Goal: Task Accomplishment & Management: Use online tool/utility

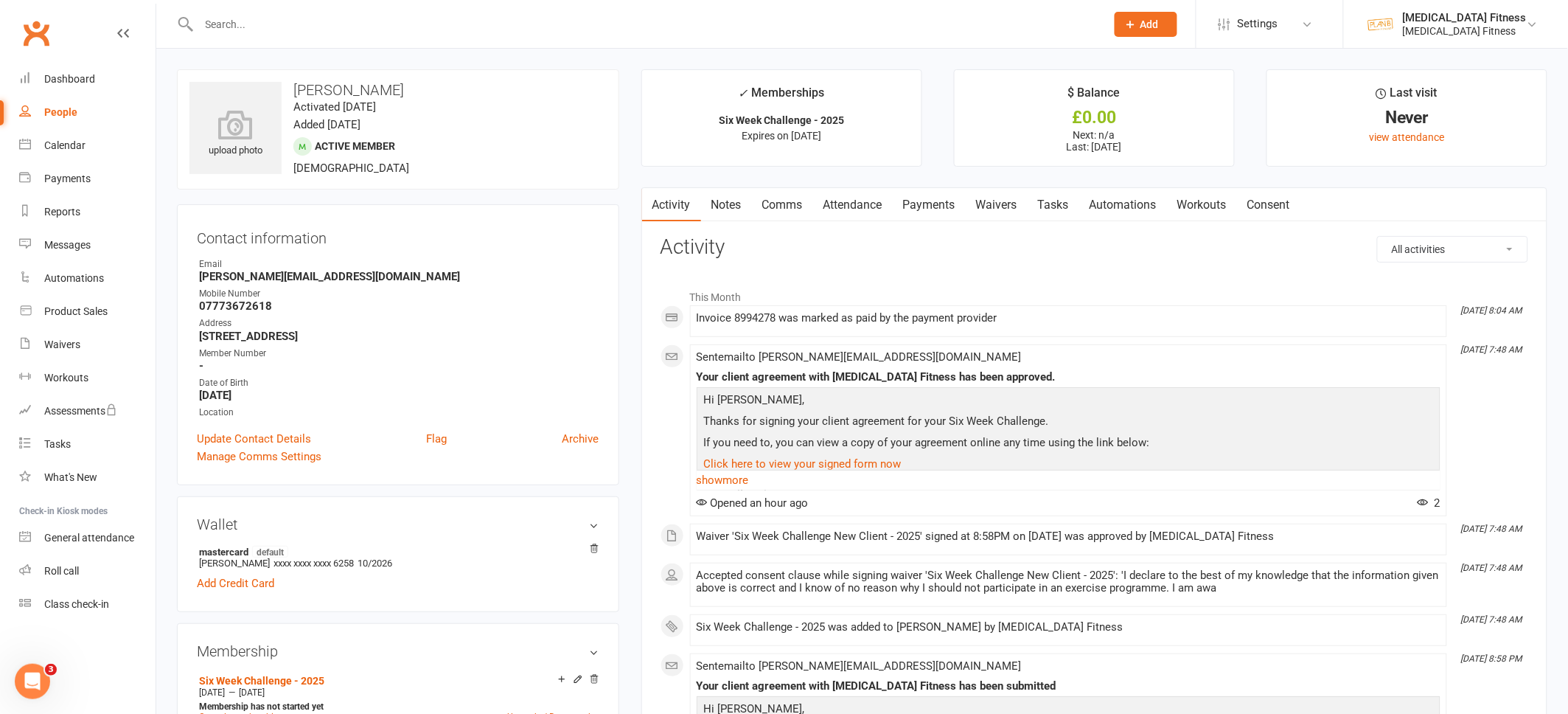
click at [277, 18] on input "text" at bounding box center [645, 24] width 901 height 20
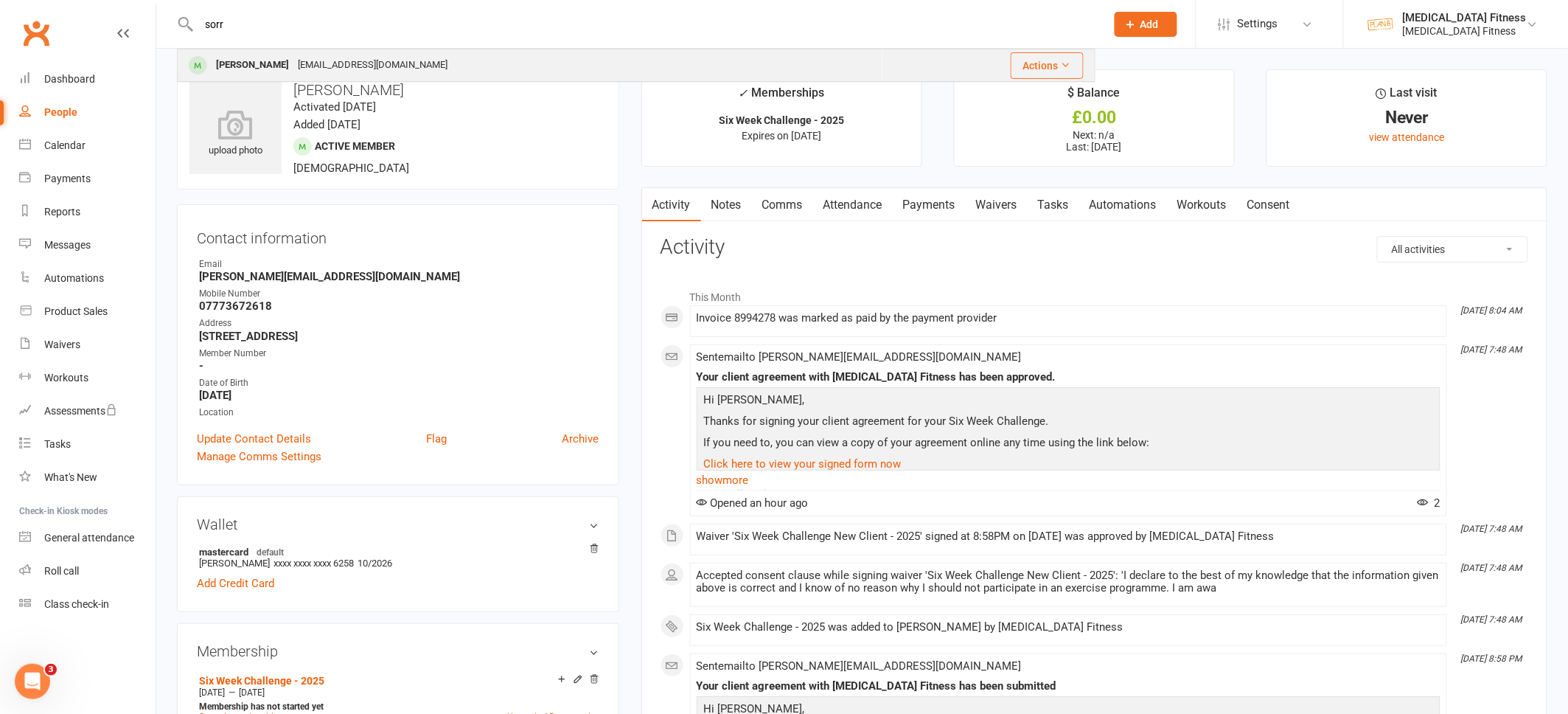
type input "sorr"
click at [274, 52] on div "[PERSON_NAME] [EMAIL_ADDRESS][DOMAIN_NAME]" at bounding box center [530, 65] width 703 height 30
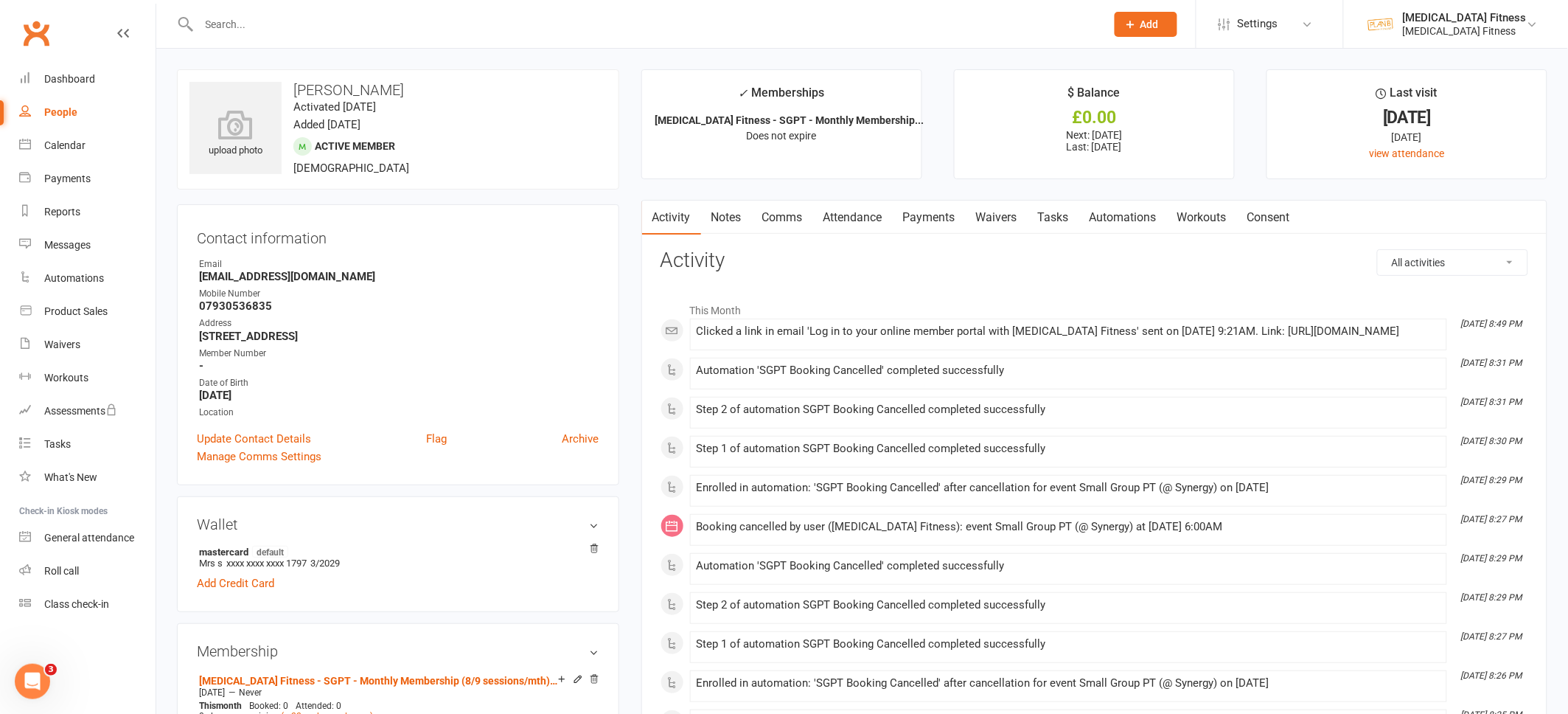
click at [930, 210] on link "Payments" at bounding box center [928, 218] width 73 height 33
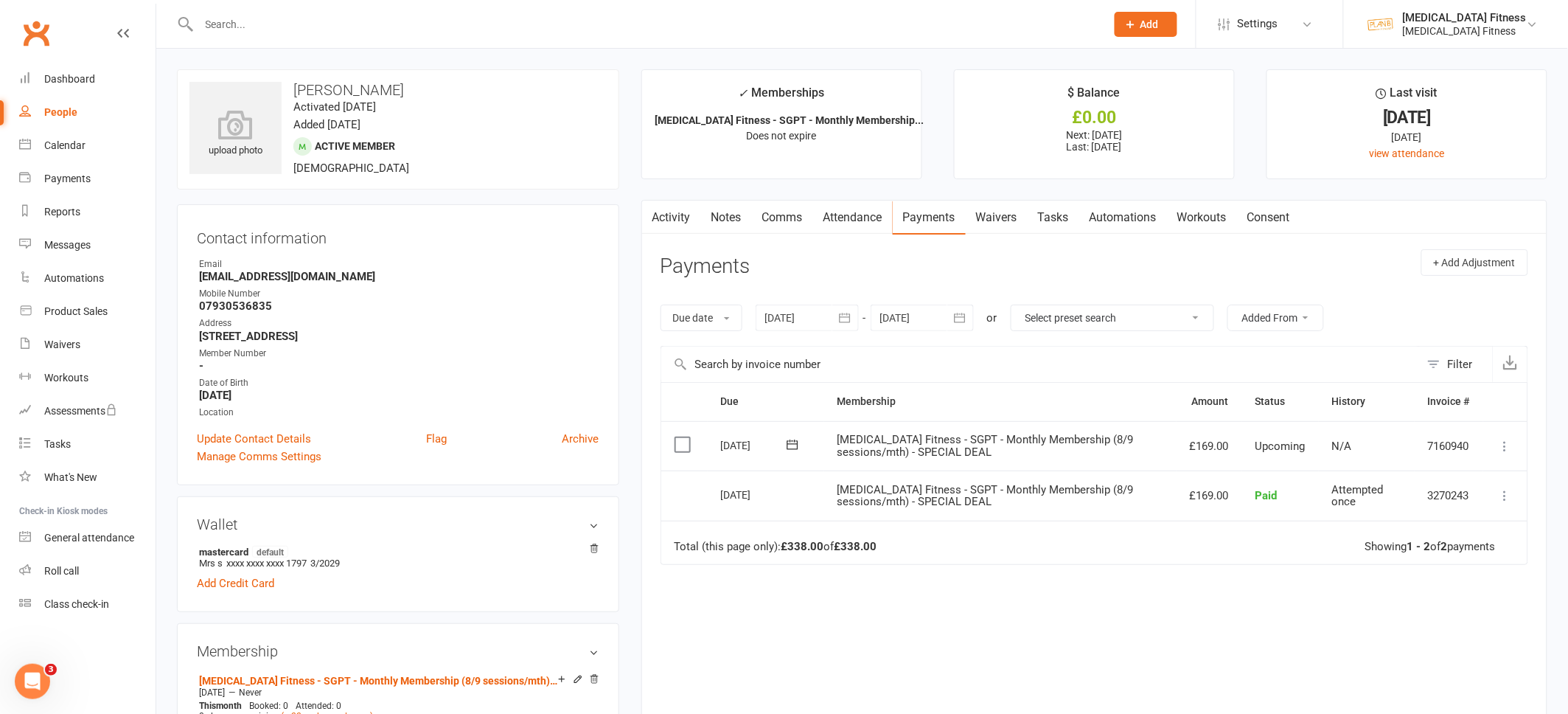
click at [243, 22] on input "text" at bounding box center [645, 24] width 901 height 20
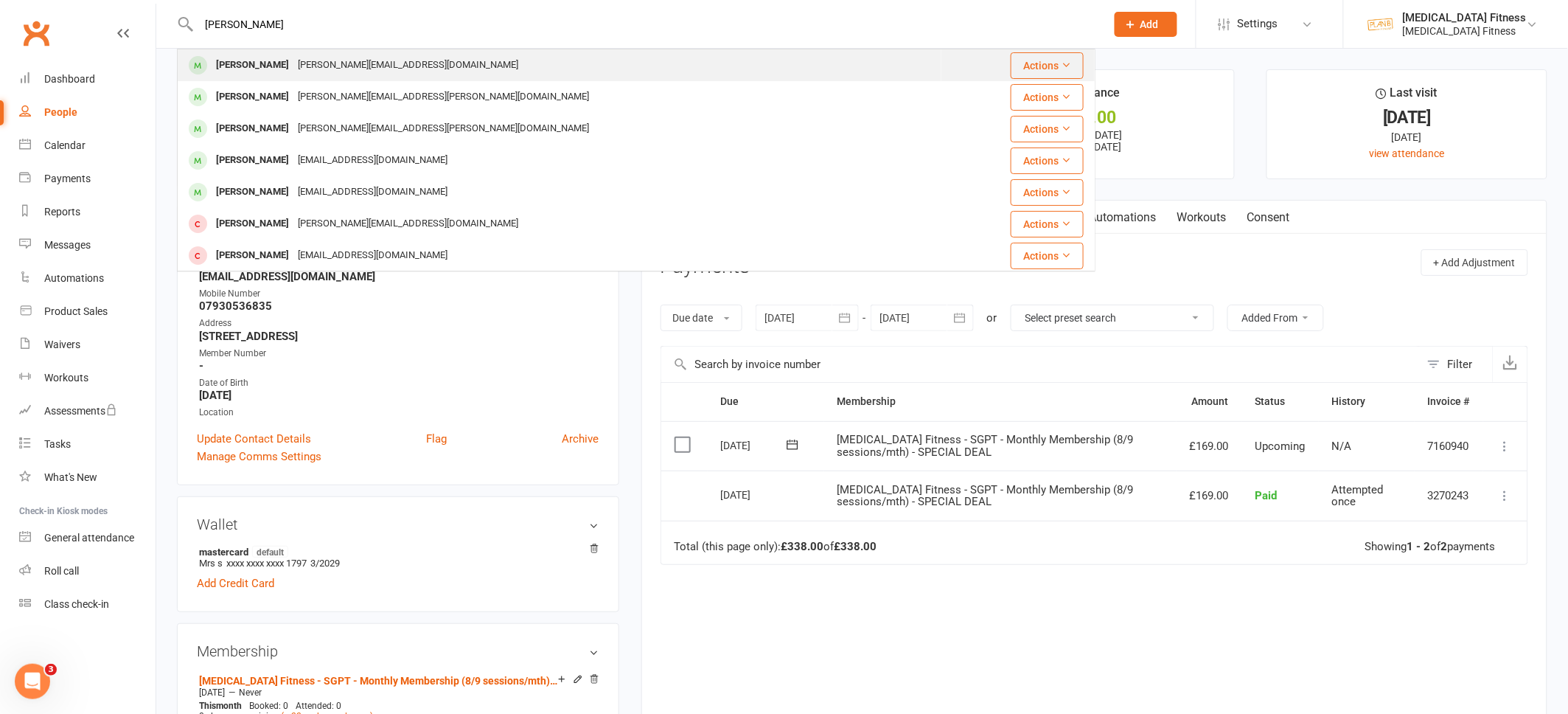
type input "[PERSON_NAME]"
click at [221, 57] on div "[PERSON_NAME]" at bounding box center [252, 65] width 82 height 21
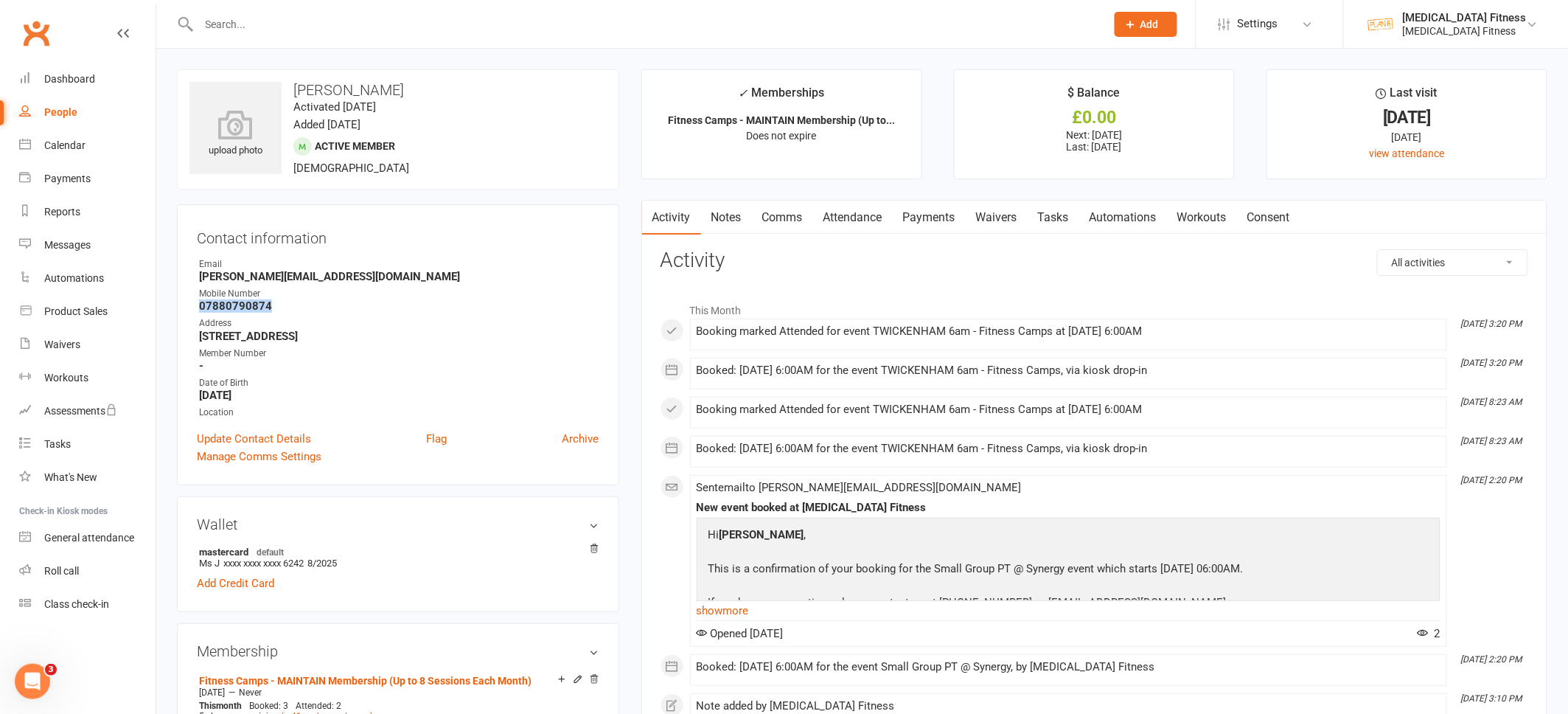
drag, startPoint x: 269, startPoint y: 308, endPoint x: 180, endPoint y: 309, distance: 89.0
click at [180, 309] on div "Contact information Owner Email [PERSON_NAME][EMAIL_ADDRESS][DOMAIN_NAME] Mobil…" at bounding box center [398, 345] width 442 height 281
copy strong "07880790874"
click at [930, 216] on link "Payments" at bounding box center [928, 218] width 73 height 33
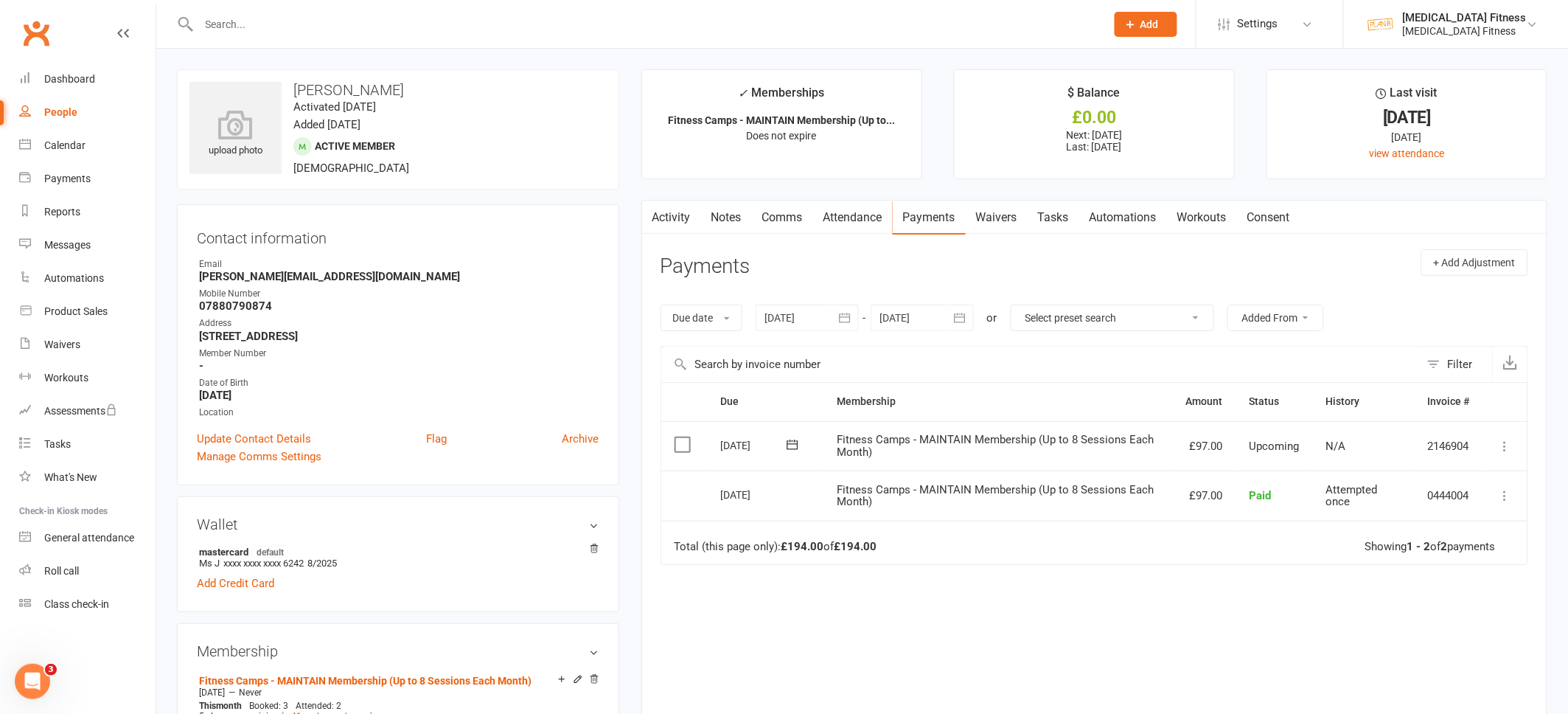
click at [244, 23] on input "text" at bounding box center [645, 24] width 901 height 20
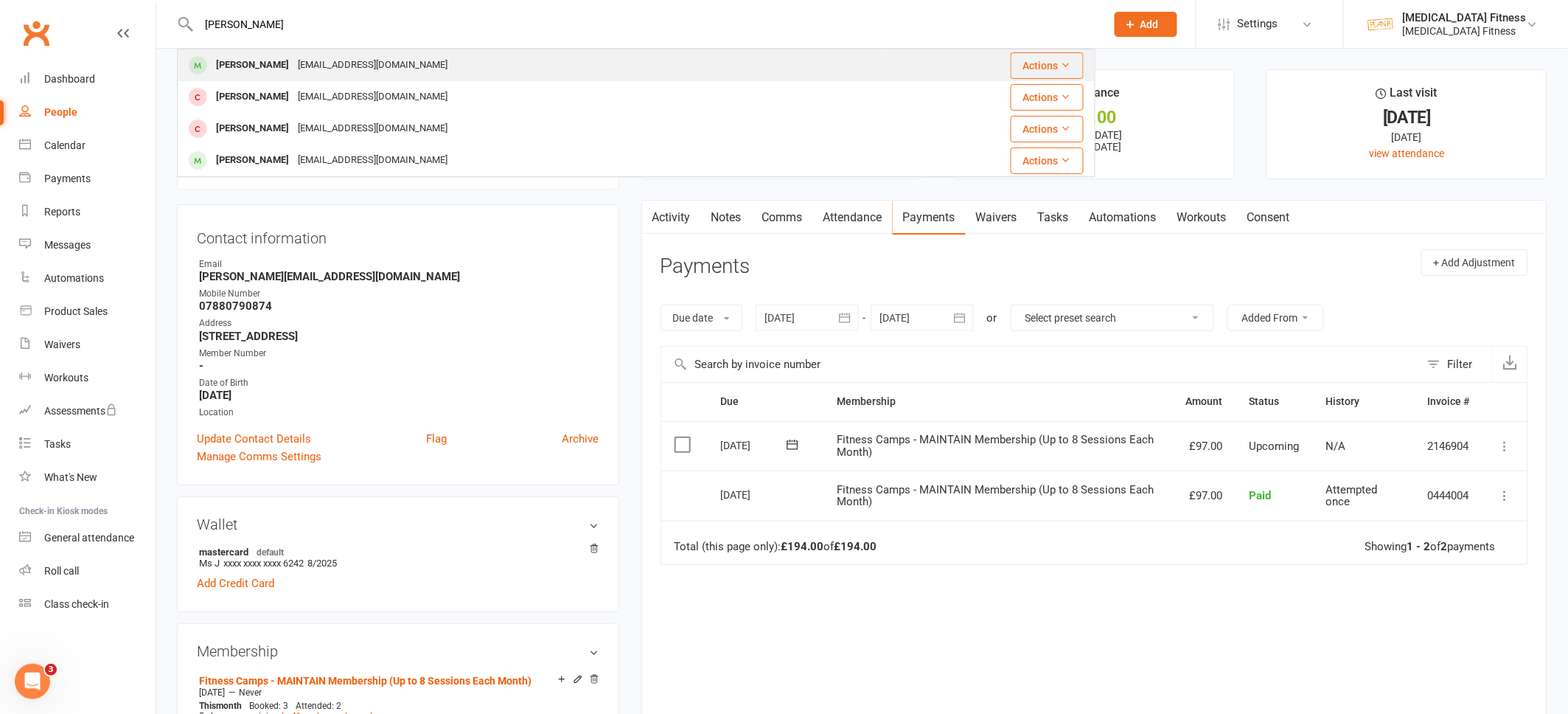
type input "[PERSON_NAME]"
click at [249, 60] on div "[PERSON_NAME]" at bounding box center [252, 65] width 82 height 21
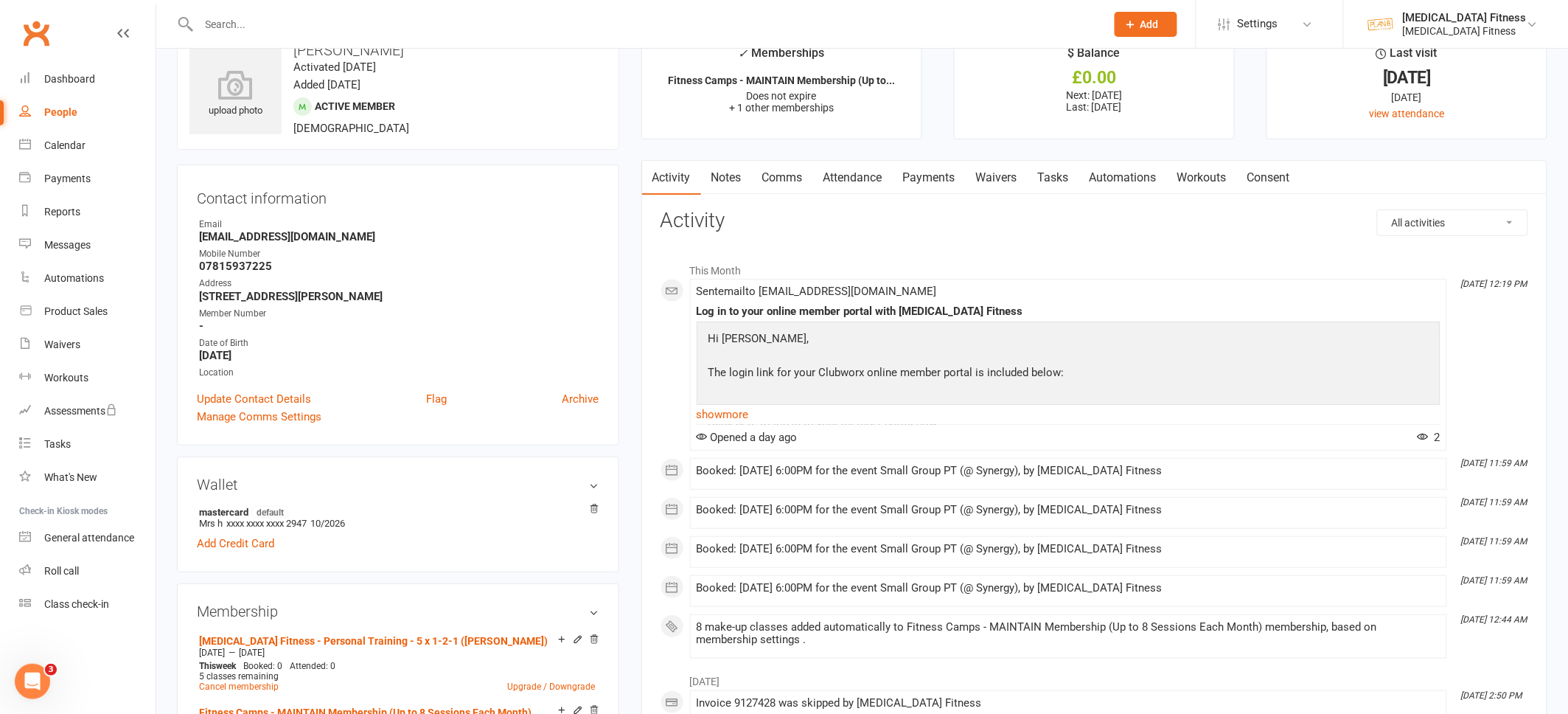
scroll to position [43, 0]
click at [925, 182] on link "Payments" at bounding box center [928, 175] width 73 height 33
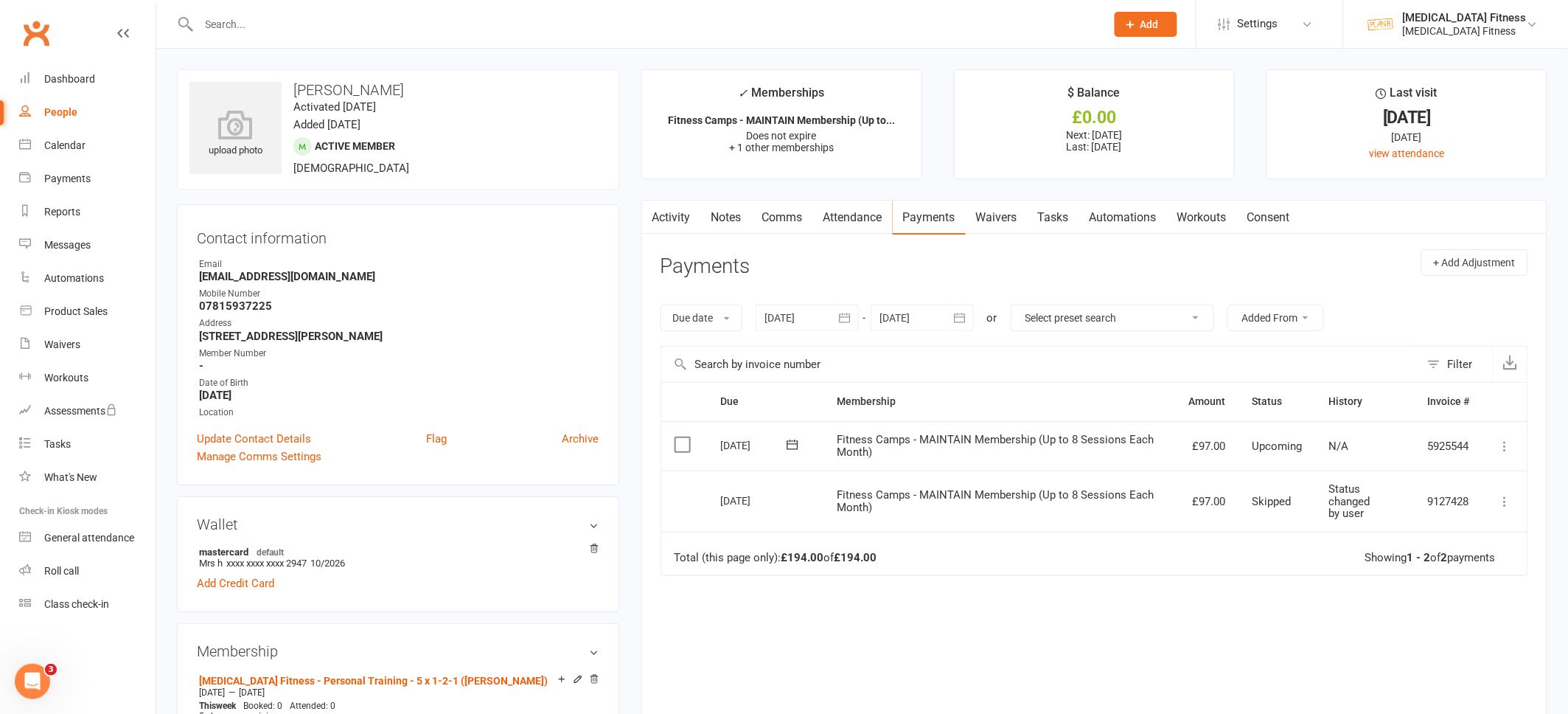
click at [1007, 216] on link "Waivers" at bounding box center [996, 218] width 62 height 33
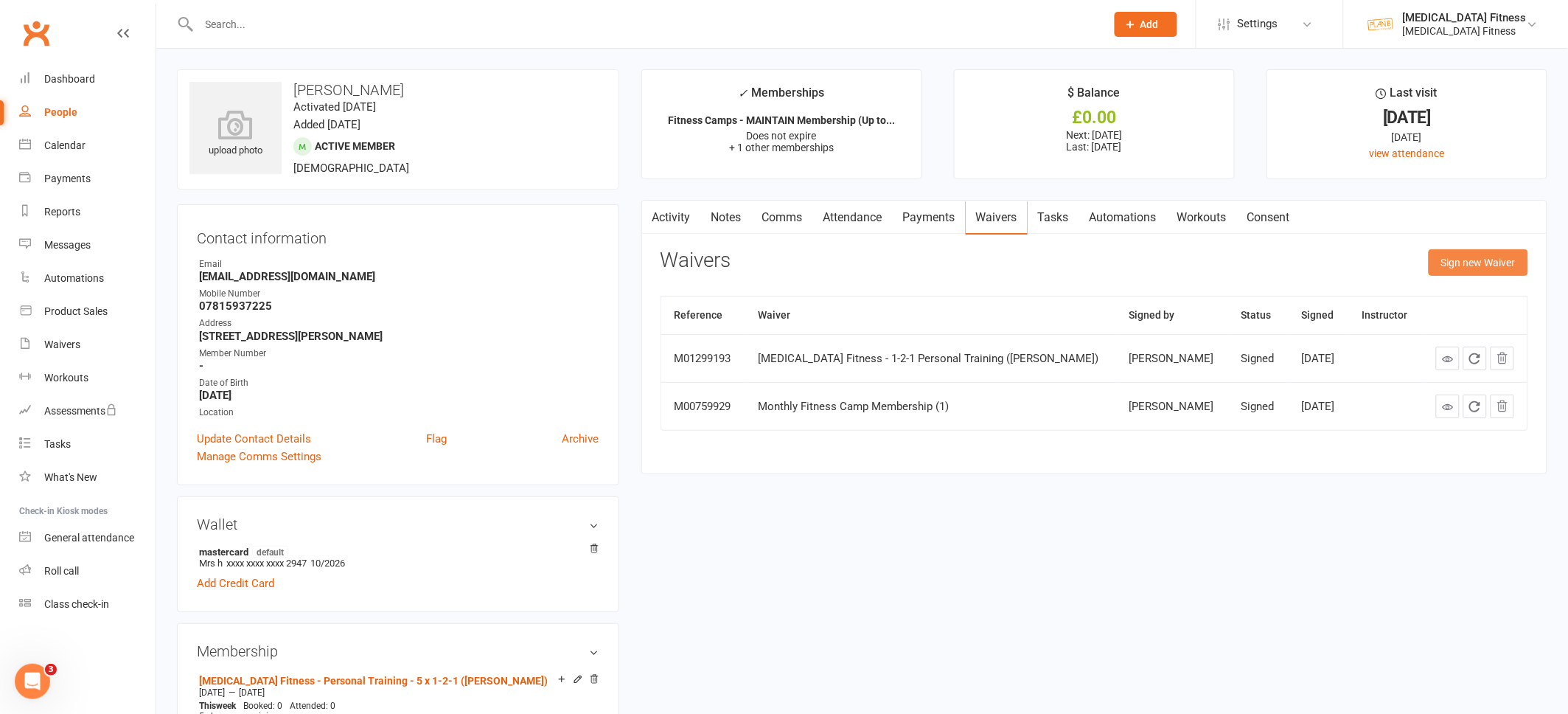
click at [1480, 265] on button "Sign new Waiver" at bounding box center [1478, 263] width 100 height 26
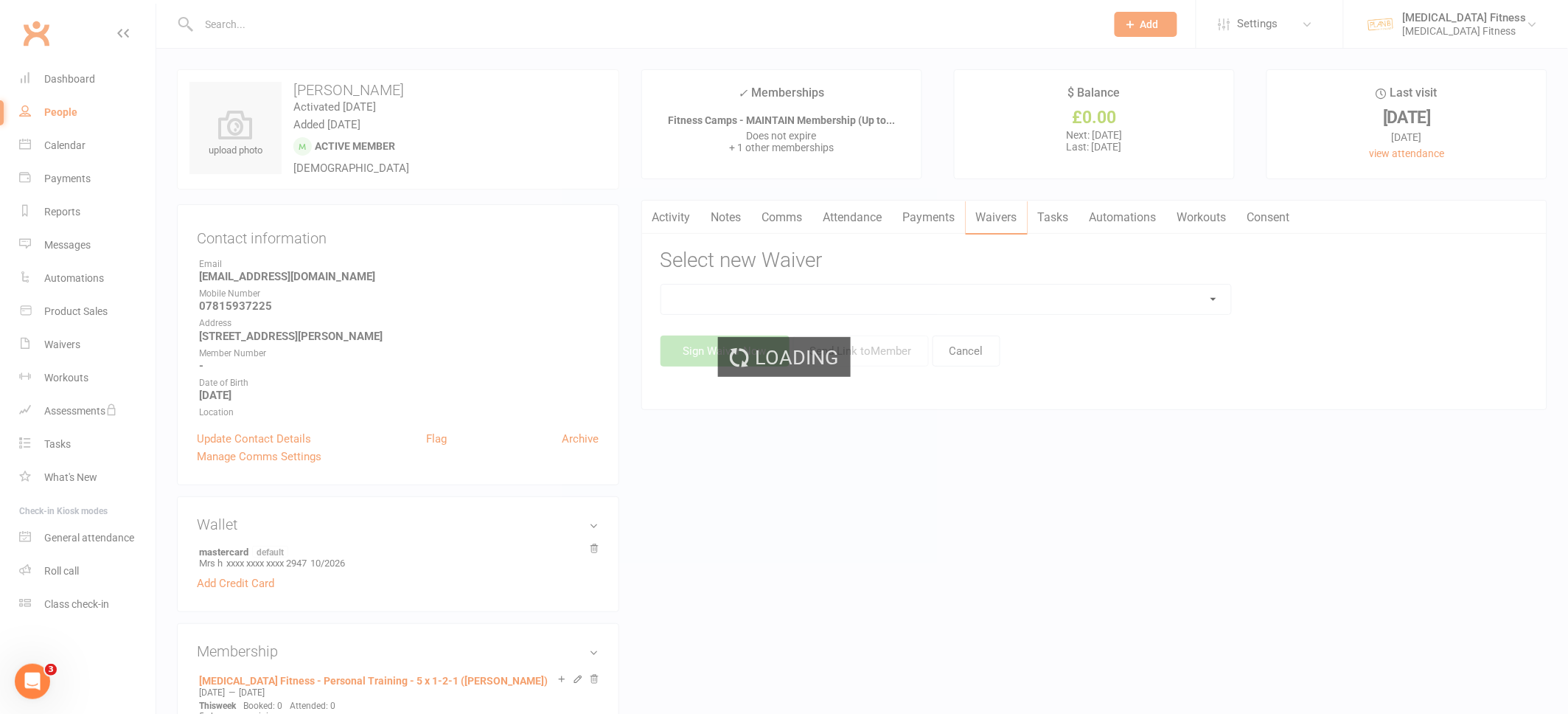
click at [1164, 292] on div "Loading" at bounding box center [784, 357] width 1568 height 714
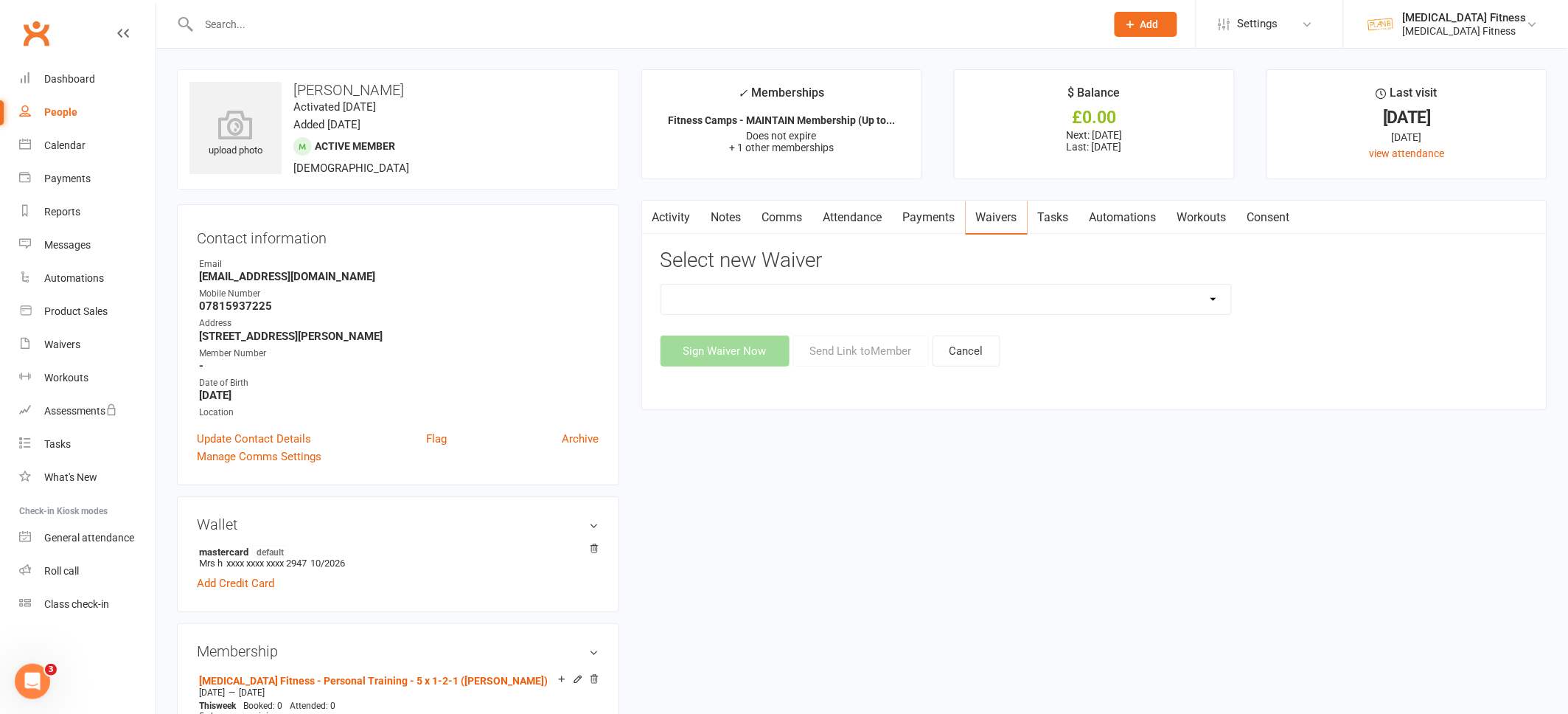
click at [1201, 299] on select "1-2-1 Nutritional Coaching 21 Day Challenge New Client - 2022 Boxing For Fitnes…" at bounding box center [946, 299] width 570 height 29
select select "13604"
click at [662, 285] on select "1-2-1 Nutritional Coaching 21 Day Challenge New Client - 2022 Boxing For Fitnes…" at bounding box center [946, 299] width 570 height 29
click at [891, 353] on button "Send Link to Member" at bounding box center [862, 351] width 136 height 31
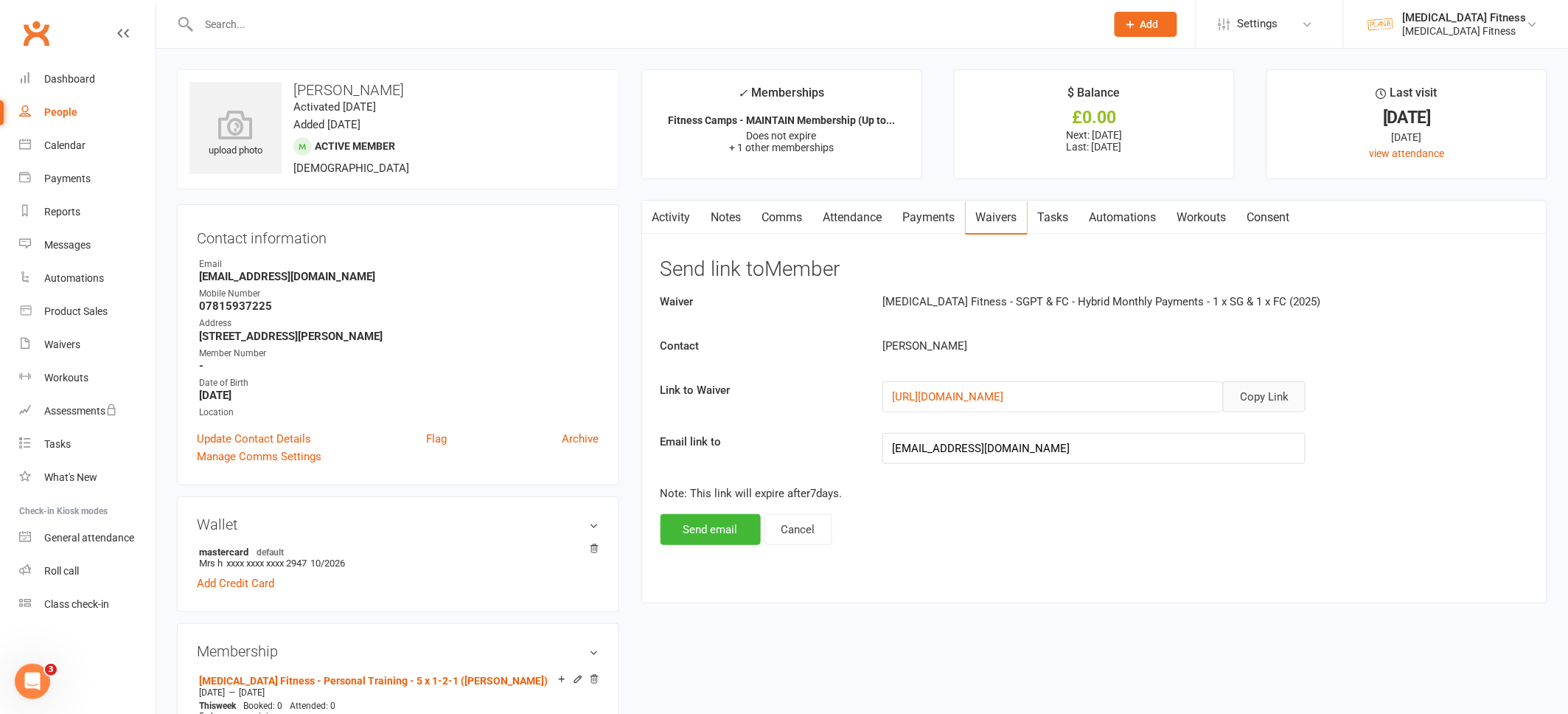
click at [1249, 390] on button "Copy Link" at bounding box center [1264, 397] width 83 height 31
click at [255, 14] on input "text" at bounding box center [645, 24] width 901 height 20
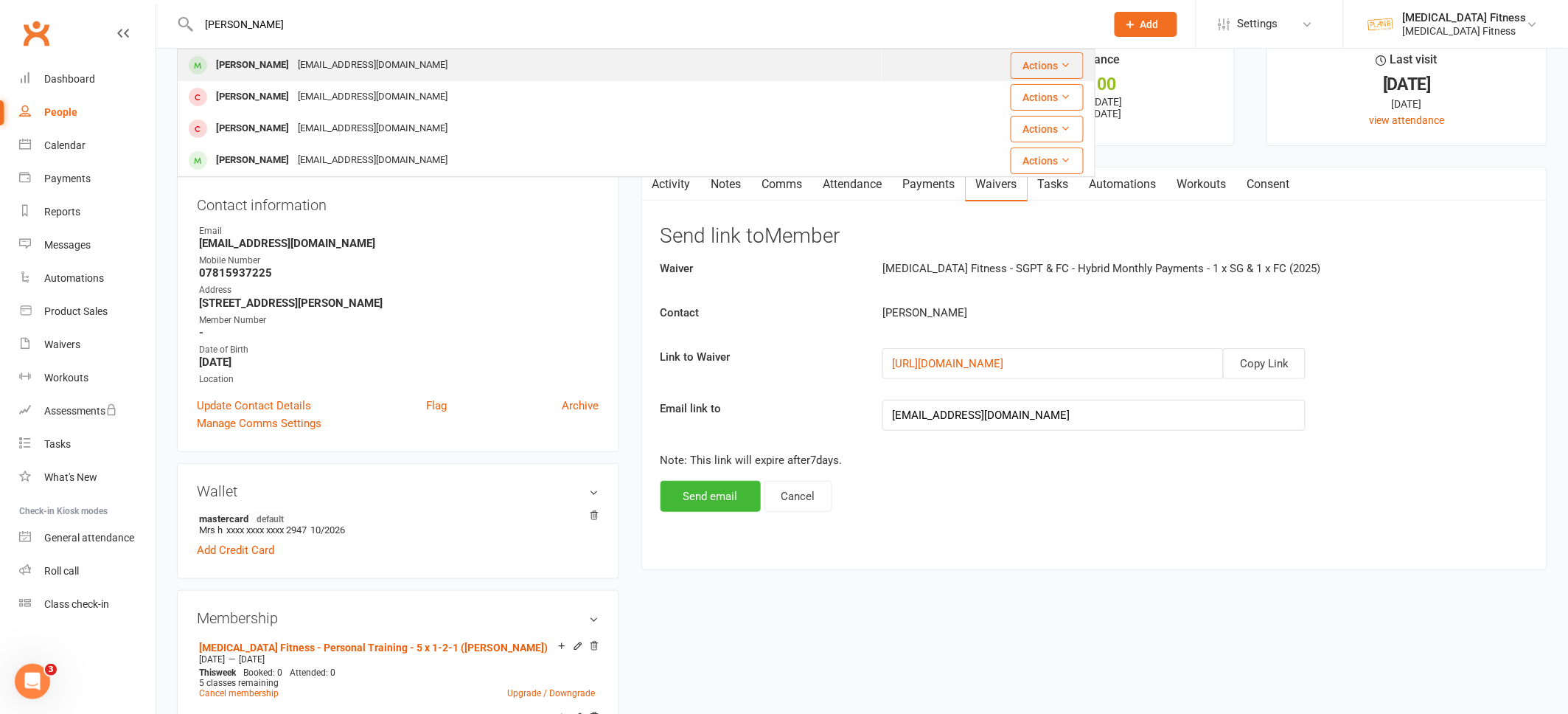
type input "[PERSON_NAME]"
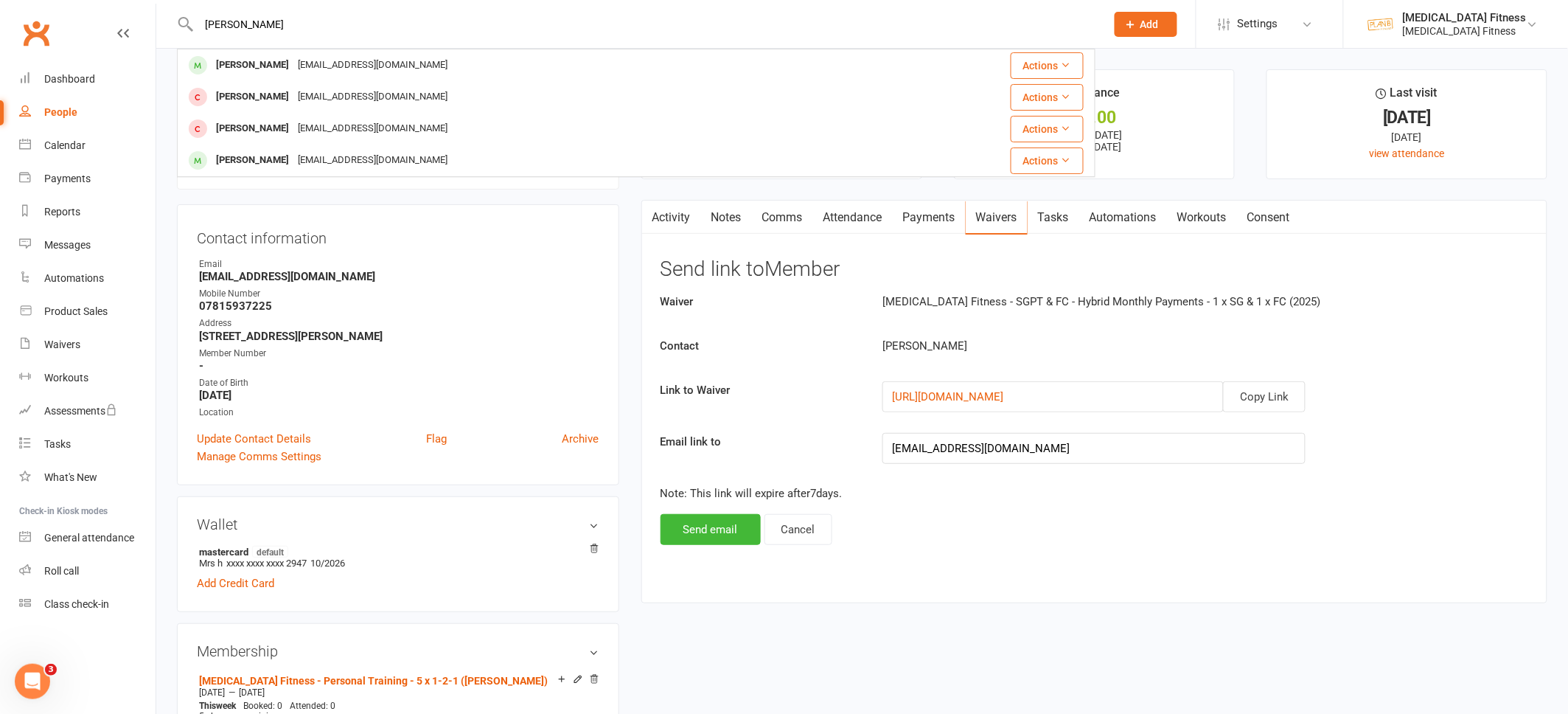
click at [565, 199] on contact-information "upload photo [PERSON_NAME] Activated [DATE] Added [DATE] Active member [DEMOGRA…" at bounding box center [398, 278] width 442 height 416
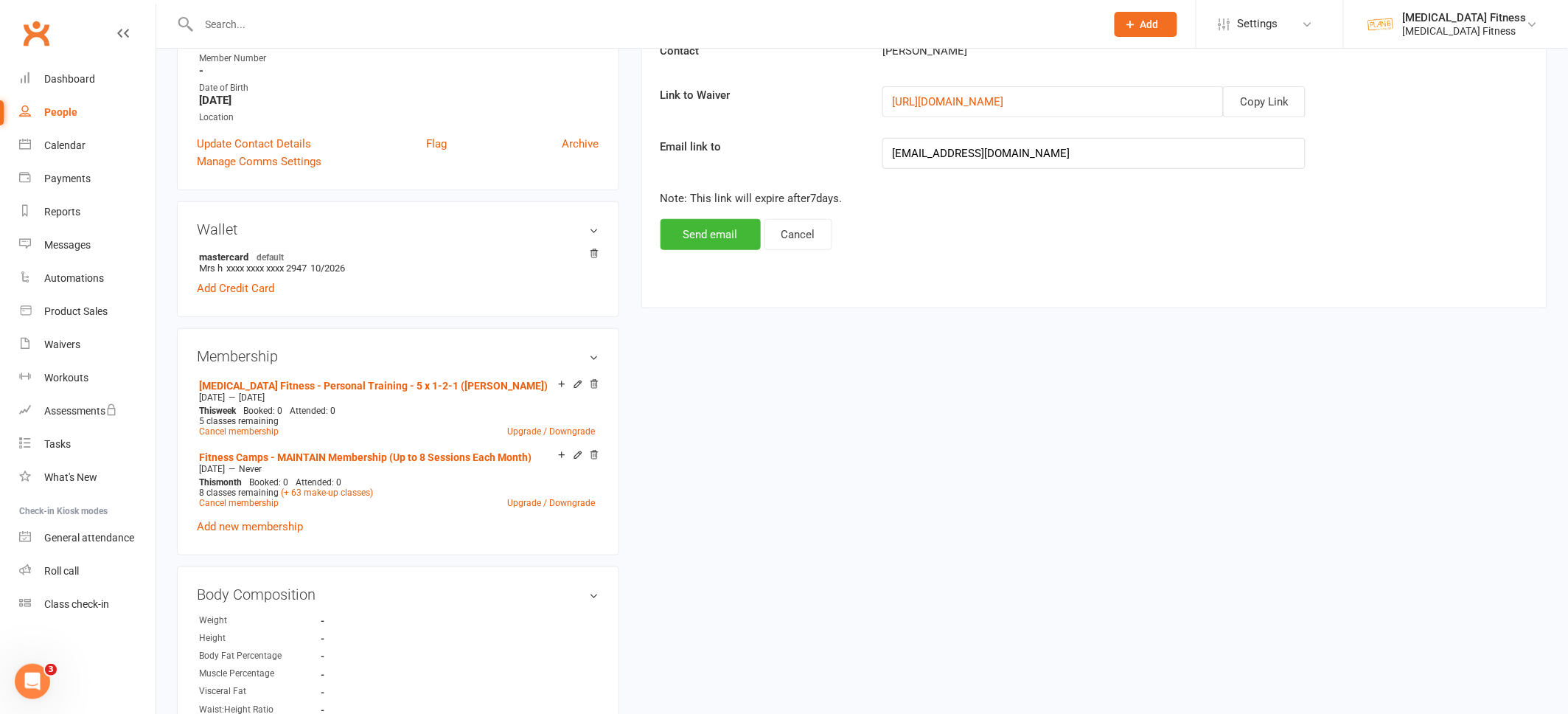
scroll to position [119, 0]
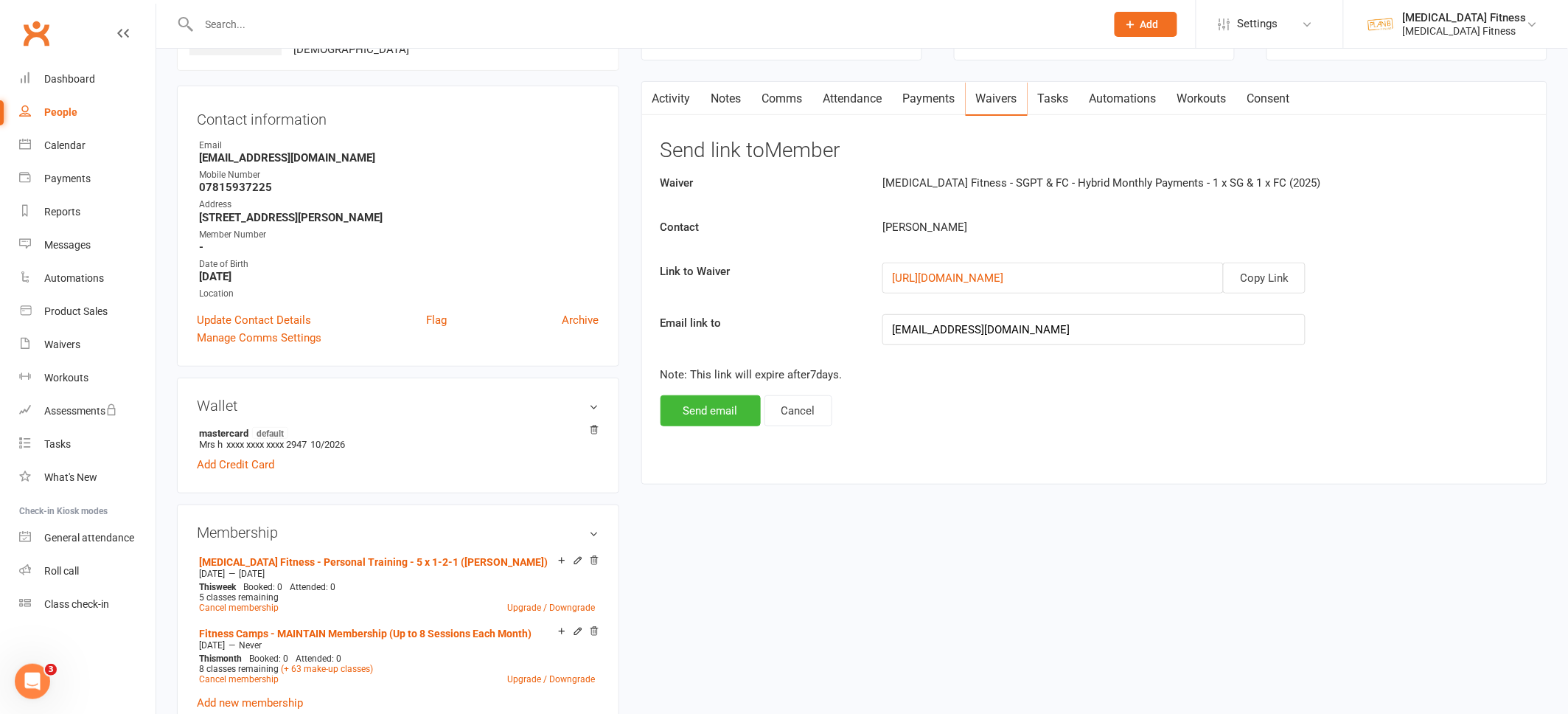
click at [921, 104] on link "Payments" at bounding box center [928, 99] width 73 height 33
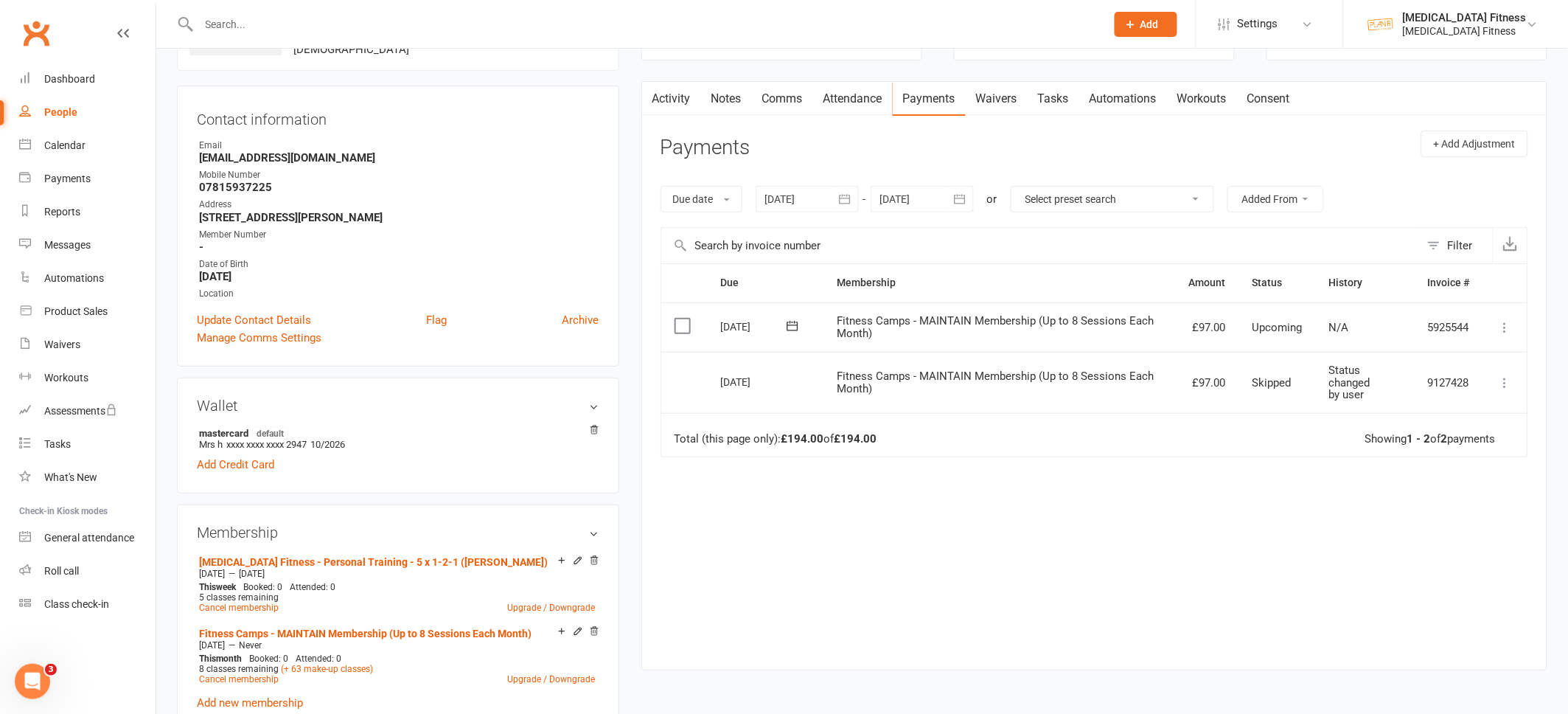
click at [855, 197] on button "button" at bounding box center [846, 199] width 26 height 26
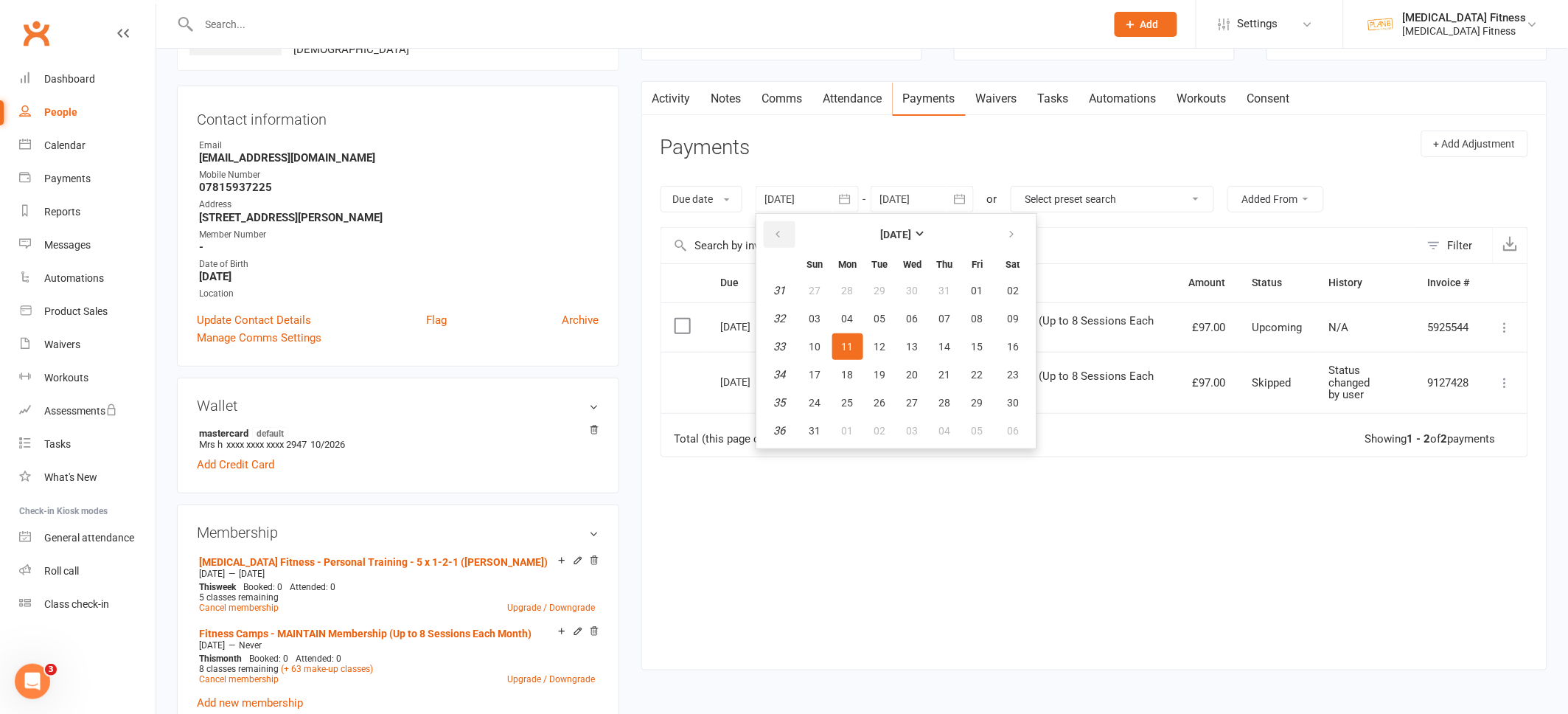
click at [784, 227] on button "button" at bounding box center [780, 234] width 32 height 26
click at [820, 309] on button "06" at bounding box center [815, 318] width 31 height 26
type input "[DATE]"
